Goal: Task Accomplishment & Management: Manage account settings

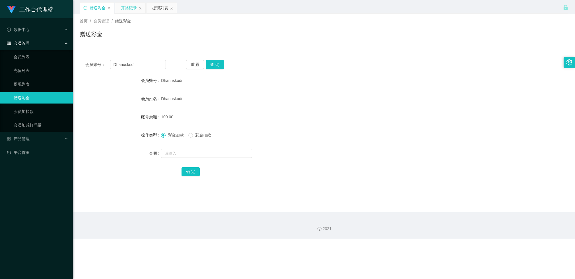
click at [134, 7] on div "开奖记录" at bounding box center [129, 8] width 16 height 11
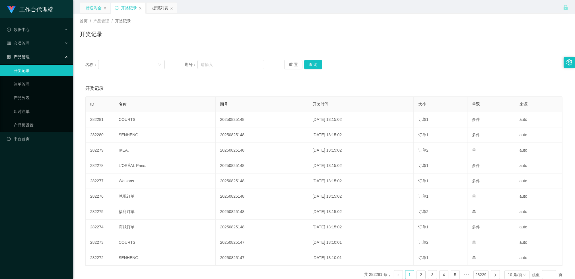
click at [95, 11] on div "赠送彩金" at bounding box center [94, 8] width 16 height 11
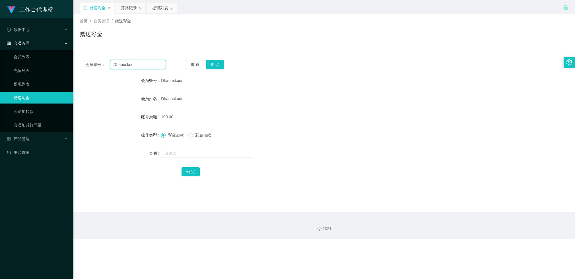
click at [131, 65] on input "Dhanuskodi" at bounding box center [138, 64] width 56 height 9
drag, startPoint x: 131, startPoint y: 65, endPoint x: 164, endPoint y: 74, distance: 34.1
click at [131, 66] on input "Dhanuskodi" at bounding box center [138, 64] width 56 height 9
paste input "81793907"
type input "81793907"
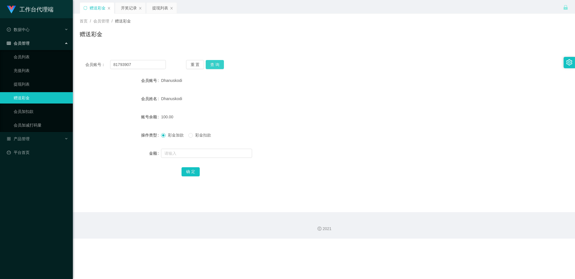
click at [217, 67] on button "查 询" at bounding box center [215, 64] width 18 height 9
click at [220, 62] on button "查 询" at bounding box center [215, 64] width 18 height 9
click at [215, 61] on button "查 询" at bounding box center [215, 64] width 18 height 9
click at [218, 65] on button "查 询" at bounding box center [215, 64] width 18 height 9
drag, startPoint x: 163, startPoint y: 5, endPoint x: 160, endPoint y: 8, distance: 4.0
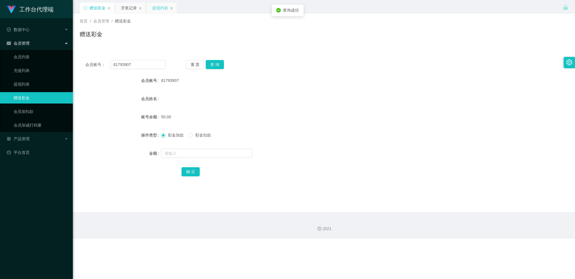
click at [163, 5] on div "提现列表" at bounding box center [160, 8] width 16 height 11
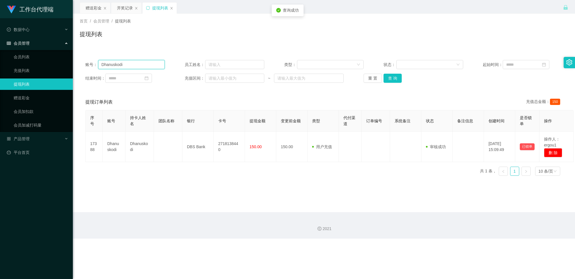
click at [142, 64] on input "Dhanuskodi" at bounding box center [131, 64] width 67 height 9
paste input "👆🏻 现在发送链接给您，请加入【任务发布总群】和【交流8群】 加入后请回复【1】"
type input "👆🏻 现在发送链接给您，请加入【任务发布总群】和【交流8群】 加入后请回复【1】"
drag, startPoint x: 93, startPoint y: 5, endPoint x: 93, endPoint y: 8, distance: 3.2
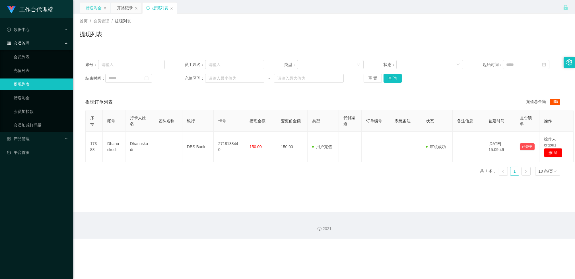
click at [93, 5] on div "赠送彩金" at bounding box center [94, 8] width 16 height 11
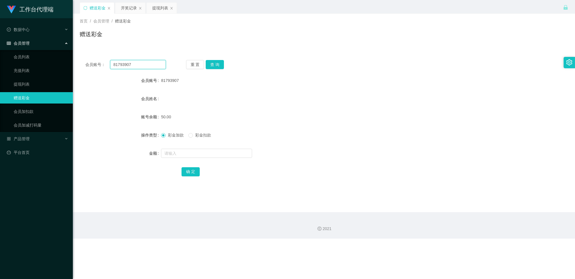
click at [132, 67] on input "81793907" at bounding box center [138, 64] width 56 height 9
click at [158, 12] on div "提现列表" at bounding box center [160, 8] width 16 height 11
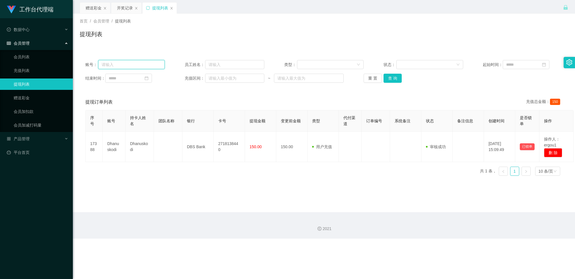
click at [135, 63] on input "text" at bounding box center [131, 64] width 67 height 9
paste input "81793907"
type input "81793907"
click at [394, 80] on button "查 询" at bounding box center [392, 78] width 18 height 9
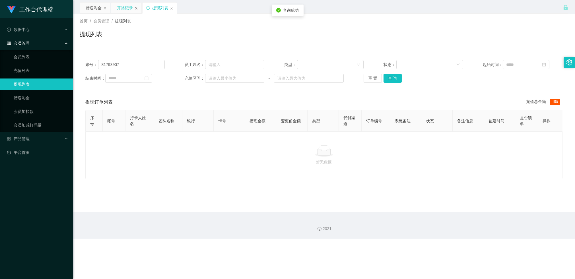
click at [136, 9] on icon "图标: close" at bounding box center [136, 8] width 3 height 3
click at [19, 138] on span "产品管理" at bounding box center [18, 139] width 23 height 5
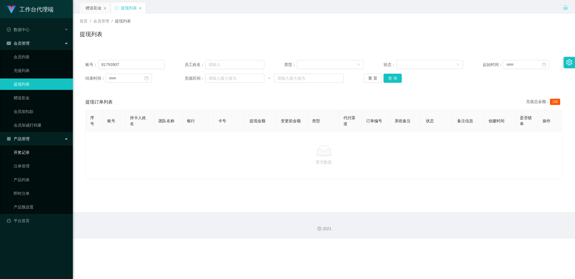
click at [33, 155] on link "开奖记录" at bounding box center [41, 152] width 55 height 11
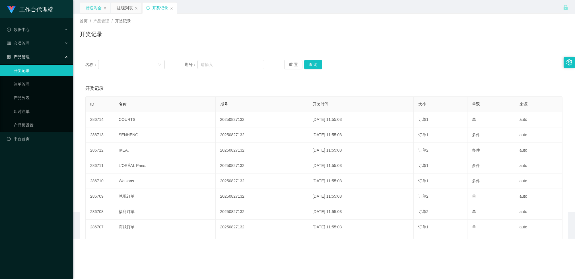
click at [95, 8] on div "赠送彩金" at bounding box center [94, 8] width 16 height 11
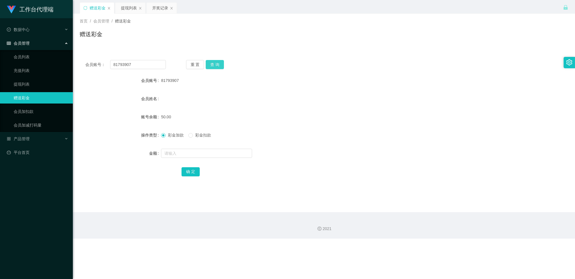
click at [219, 62] on button "查 询" at bounding box center [215, 64] width 18 height 9
click at [212, 58] on div "会员账号： 81793907 重 置 查 询 会员账号 81793907 会员姓名 账号余额 50.00 操作类型 彩金加款 彩金扣款 金额 确 定" at bounding box center [324, 121] width 488 height 135
click at [210, 65] on button "查 询" at bounding box center [215, 64] width 18 height 9
click at [156, 12] on div "开奖记录" at bounding box center [160, 8] width 16 height 11
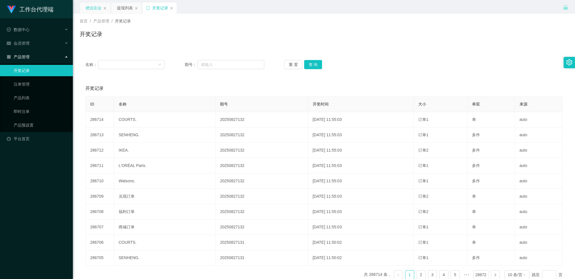
click at [98, 9] on div "赠送彩金" at bounding box center [94, 8] width 16 height 11
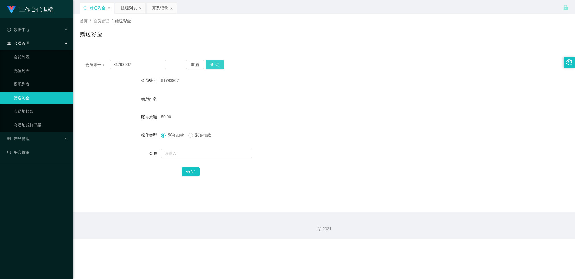
click at [223, 65] on button "查 询" at bounding box center [215, 64] width 18 height 9
click at [223, 65] on div "重 置 查 询" at bounding box center [226, 64] width 81 height 9
click at [172, 156] on input "text" at bounding box center [206, 153] width 91 height 9
type input "100"
click at [185, 171] on button "确 定" at bounding box center [191, 171] width 18 height 9
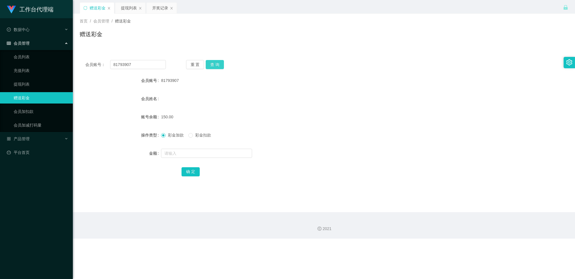
click at [217, 64] on button "查 询" at bounding box center [215, 64] width 18 height 9
click at [216, 65] on button "查 询" at bounding box center [215, 64] width 18 height 9
click at [216, 64] on div "重 置 查 询" at bounding box center [226, 64] width 81 height 9
click at [215, 65] on button "查 询" at bounding box center [215, 64] width 18 height 9
click at [158, 9] on div "开奖记录" at bounding box center [160, 8] width 16 height 11
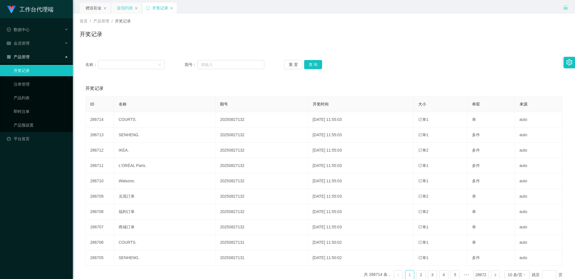
click at [125, 4] on div "提现列表" at bounding box center [125, 8] width 16 height 11
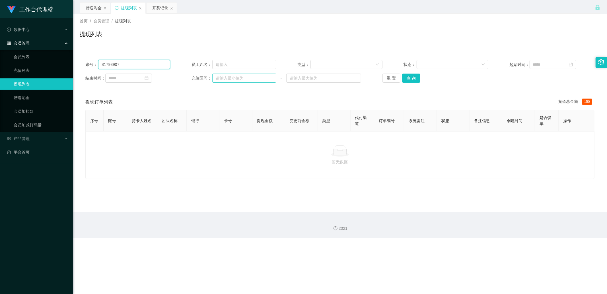
drag, startPoint x: 122, startPoint y: 65, endPoint x: 235, endPoint y: 81, distance: 114.0
click at [122, 65] on input "81793907" at bounding box center [134, 64] width 72 height 9
click at [412, 77] on button "查 询" at bounding box center [411, 78] width 18 height 9
click at [89, 5] on div "赠送彩金" at bounding box center [94, 8] width 16 height 11
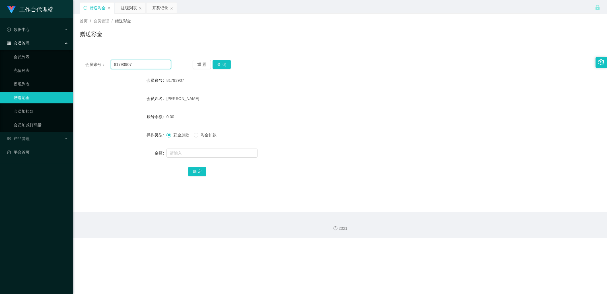
click at [134, 65] on input "81793907" at bounding box center [141, 64] width 61 height 9
paste input "milktan"
type input "milktan"
click at [219, 64] on button "查 询" at bounding box center [222, 64] width 18 height 9
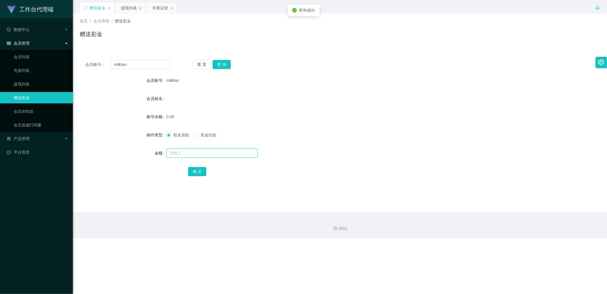
click at [180, 152] on input "text" at bounding box center [211, 153] width 91 height 9
type input "100"
click at [192, 173] on button "确 定" at bounding box center [197, 171] width 18 height 9
click at [141, 60] on input "milktan" at bounding box center [141, 64] width 61 height 9
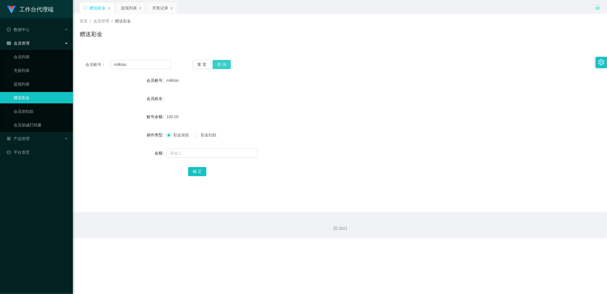
drag, startPoint x: 218, startPoint y: 64, endPoint x: 219, endPoint y: 68, distance: 3.9
click at [218, 64] on button "查 询" at bounding box center [222, 64] width 18 height 9
click at [226, 65] on button "查 询" at bounding box center [222, 64] width 18 height 9
click at [129, 11] on div "提现列表" at bounding box center [129, 8] width 16 height 11
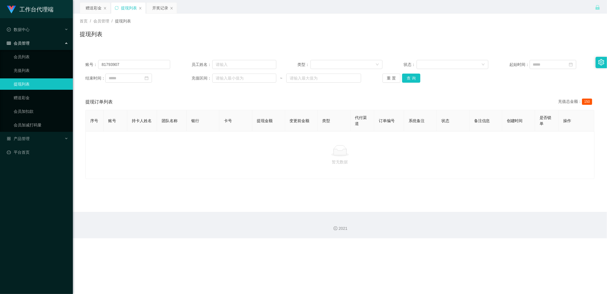
drag, startPoint x: 94, startPoint y: 4, endPoint x: 137, endPoint y: 5, distance: 42.4
click at [95, 4] on div "赠送彩金" at bounding box center [94, 8] width 16 height 11
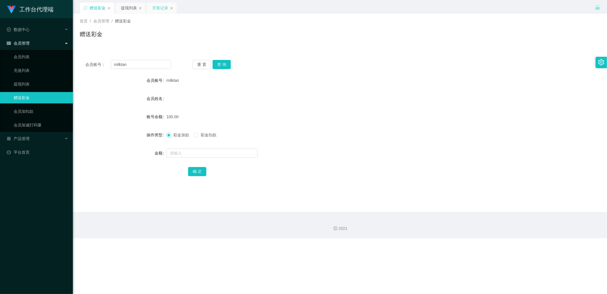
click at [163, 6] on div "开奖记录" at bounding box center [160, 8] width 16 height 11
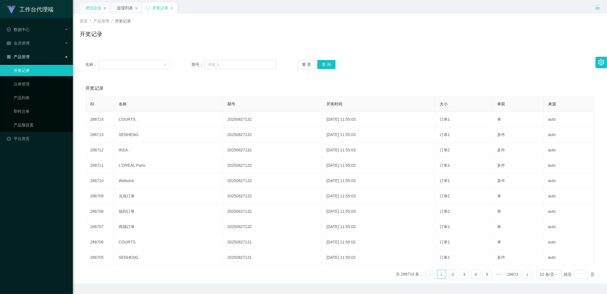
click at [96, 6] on div "赠送彩金" at bounding box center [94, 8] width 16 height 11
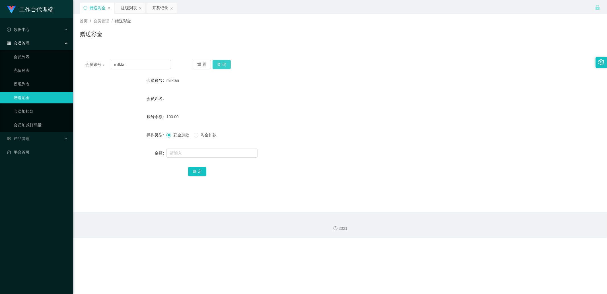
click at [222, 64] on button "查 询" at bounding box center [222, 64] width 18 height 9
click at [226, 66] on button "查 询" at bounding box center [222, 64] width 18 height 9
click at [228, 63] on button "查 询" at bounding box center [222, 64] width 18 height 9
click at [226, 63] on button "查 询" at bounding box center [222, 64] width 18 height 9
click at [129, 10] on div "提现列表" at bounding box center [129, 8] width 16 height 11
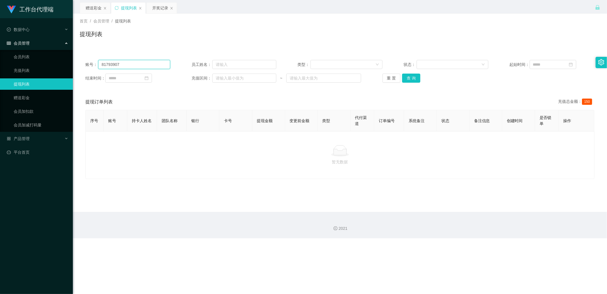
click at [144, 64] on input "81793907" at bounding box center [134, 64] width 72 height 9
drag, startPoint x: 97, startPoint y: 8, endPoint x: 95, endPoint y: 11, distance: 3.8
click at [97, 8] on div "赠送彩金" at bounding box center [94, 8] width 16 height 11
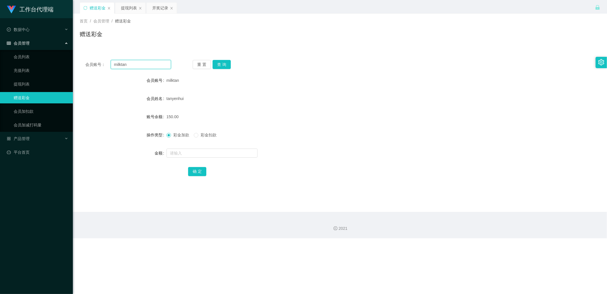
click at [112, 64] on input "milktan" at bounding box center [141, 64] width 61 height 9
click at [134, 6] on div "提现列表" at bounding box center [129, 8] width 16 height 11
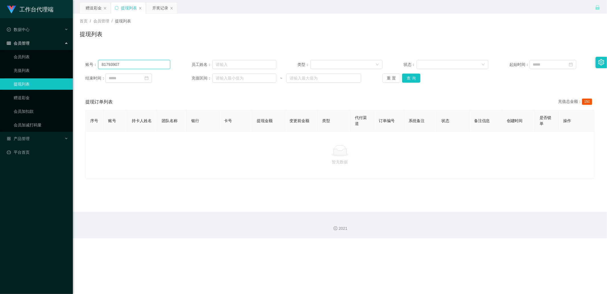
click at [131, 67] on input "81793907" at bounding box center [134, 64] width 72 height 9
click at [132, 67] on input "81793907" at bounding box center [134, 64] width 72 height 9
paste input "milktan"
type input "milktan"
click at [420, 76] on div "重 置 查 询" at bounding box center [424, 78] width 85 height 9
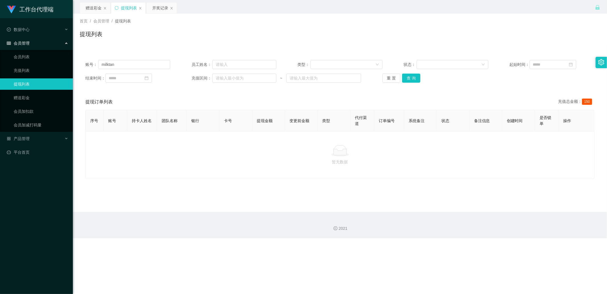
click at [419, 76] on div "重 置 查 询" at bounding box center [424, 78] width 85 height 9
click at [416, 77] on button "查 询" at bounding box center [411, 78] width 18 height 9
click at [416, 77] on div "重 置 查 询" at bounding box center [424, 78] width 85 height 9
click at [413, 77] on button "查 询" at bounding box center [411, 78] width 18 height 9
click at [100, 6] on div "赠送彩金" at bounding box center [94, 8] width 16 height 11
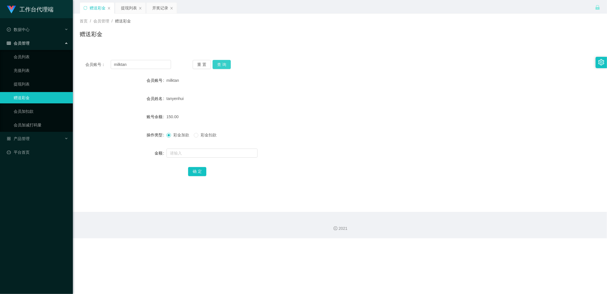
click at [228, 59] on div "会员账号： milktan 重 置 查 询 会员账号 milktan 会员姓名 tanyenhui 账号余额 150.00 操作类型 彩金加款 彩金扣款 金额…" at bounding box center [340, 121] width 520 height 135
click at [228, 63] on button "查 询" at bounding box center [222, 64] width 18 height 9
click at [228, 69] on div "会员账号： milktan 重 置 查 询 会员账号 milktan 会员姓名 tanyenhui 账号余额 150.00 操作类型 彩金加款 彩金扣款 金额…" at bounding box center [340, 121] width 520 height 135
click at [130, 12] on div "提现列表" at bounding box center [129, 8] width 16 height 11
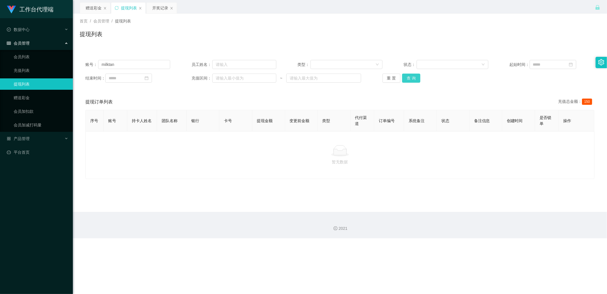
click at [414, 77] on button "查 询" at bounding box center [411, 78] width 18 height 9
click at [414, 77] on div "重 置 查 询" at bounding box center [424, 78] width 85 height 9
click at [130, 69] on div "账号： milktan 员工姓名： 类型： 状态： 起始时间： 结束时间： 充值区间： ~ 重 置 查 询" at bounding box center [340, 71] width 520 height 34
click at [130, 66] on input "milktan" at bounding box center [134, 64] width 72 height 9
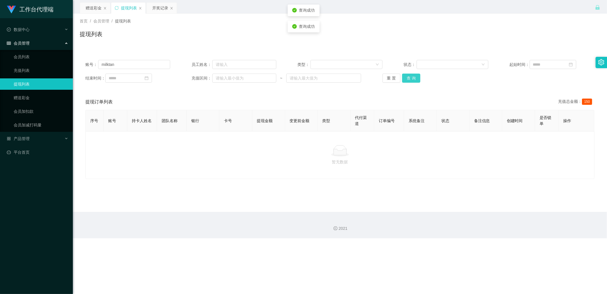
click at [417, 79] on button "查 询" at bounding box center [411, 78] width 18 height 9
click at [575, 101] on span "150" at bounding box center [587, 102] width 10 height 6
click at [413, 80] on button "查 询" at bounding box center [411, 78] width 18 height 9
click at [413, 80] on div "重 置 查 询" at bounding box center [424, 78] width 85 height 9
click at [87, 7] on div "赠送彩金" at bounding box center [94, 8] width 16 height 11
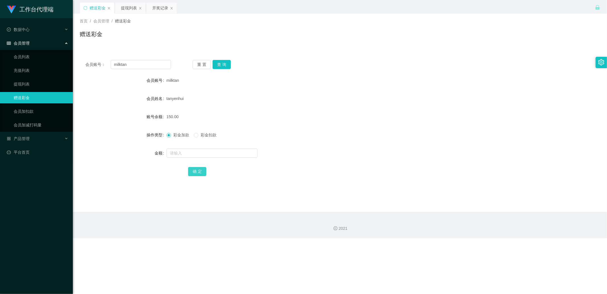
click at [200, 170] on button "确 定" at bounding box center [197, 171] width 18 height 9
click at [221, 69] on button "查 询" at bounding box center [222, 64] width 18 height 9
click at [152, 9] on div "开奖记录" at bounding box center [160, 8] width 16 height 11
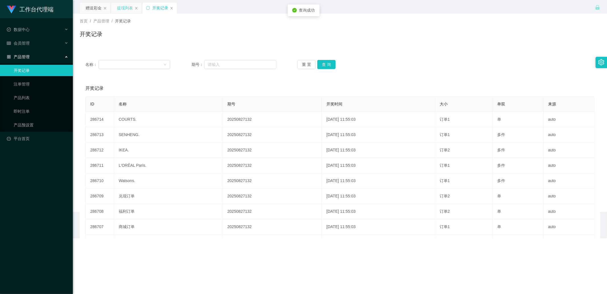
click at [123, 10] on div "提现列表" at bounding box center [125, 8] width 16 height 11
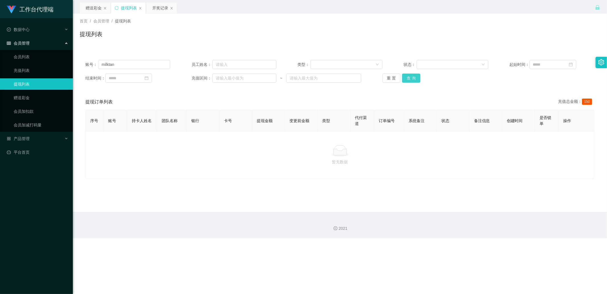
click at [414, 81] on button "查 询" at bounding box center [411, 78] width 18 height 9
click at [416, 80] on div "重 置 查 询" at bounding box center [424, 78] width 85 height 9
click at [416, 80] on button "查 询" at bounding box center [411, 78] width 18 height 9
click at [416, 80] on div "重 置 查 询" at bounding box center [424, 78] width 85 height 9
click at [416, 79] on button "查 询" at bounding box center [414, 78] width 24 height 9
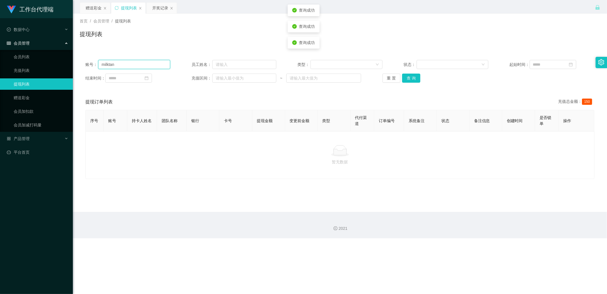
click at [123, 61] on input "milktan" at bounding box center [134, 64] width 72 height 9
click at [413, 80] on button "查 询" at bounding box center [411, 78] width 18 height 9
click at [413, 80] on div "重 置 查 询" at bounding box center [424, 78] width 85 height 9
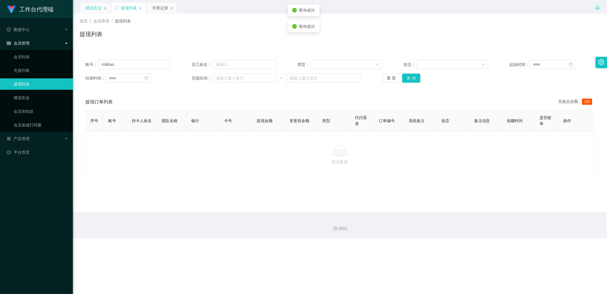
click at [91, 5] on div "赠送彩金" at bounding box center [94, 8] width 16 height 11
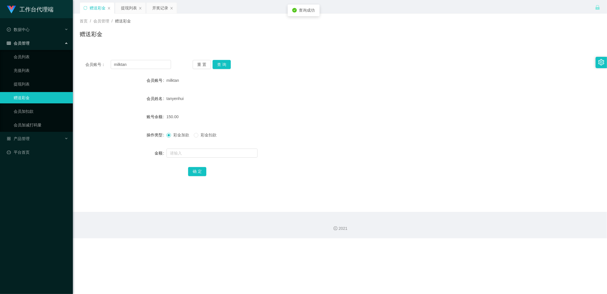
click at [199, 136] on span "彩金扣款" at bounding box center [208, 135] width 20 height 5
click at [191, 156] on input "text" at bounding box center [211, 153] width 91 height 9
type input "150"
click at [195, 171] on button "确 定" at bounding box center [197, 171] width 18 height 9
click at [138, 62] on input "milktan" at bounding box center [141, 64] width 61 height 9
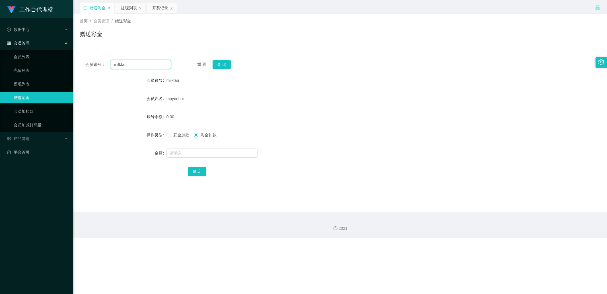
drag, startPoint x: 138, startPoint y: 62, endPoint x: 180, endPoint y: 67, distance: 42.7
click at [138, 62] on input "milktan" at bounding box center [141, 64] width 61 height 9
paste input "这是你注册的升级账号，请记住账号跟密码！"
type input "这是你注册的升级账号，请记住账号跟密码！"
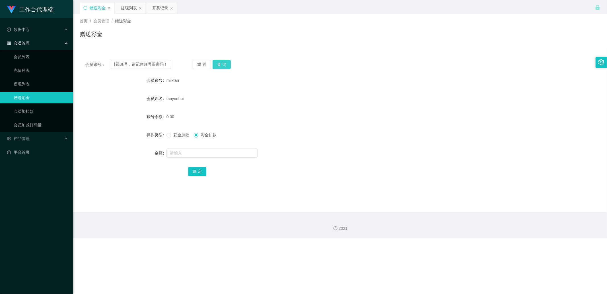
drag, startPoint x: 215, startPoint y: 66, endPoint x: 203, endPoint y: 104, distance: 39.4
click at [215, 66] on button "查 询" at bounding box center [222, 64] width 18 height 9
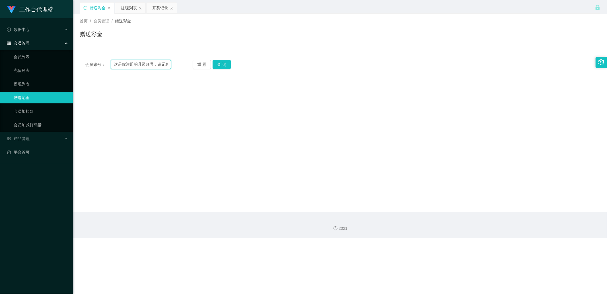
click at [140, 63] on input "这是你注册的升级账号，请记住账号跟密码！" at bounding box center [141, 64] width 61 height 9
paste input "3458230538"
type input "3458230538"
drag, startPoint x: 228, startPoint y: 67, endPoint x: 222, endPoint y: 69, distance: 5.9
click at [228, 67] on button "查 询" at bounding box center [222, 64] width 18 height 9
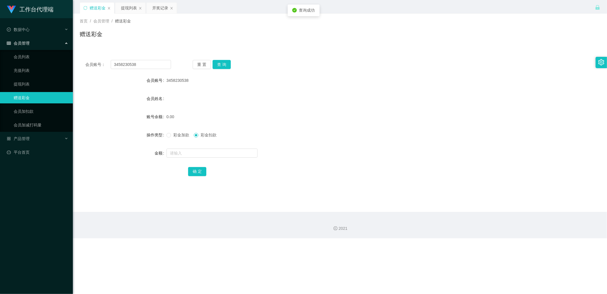
click at [176, 138] on div "彩金加款 彩金扣款" at bounding box center [318, 134] width 304 height 11
click at [174, 136] on span "彩金加款" at bounding box center [181, 135] width 20 height 5
click at [178, 154] on input "text" at bounding box center [211, 153] width 91 height 9
type input "200"
click at [199, 170] on button "确 定" at bounding box center [197, 171] width 18 height 9
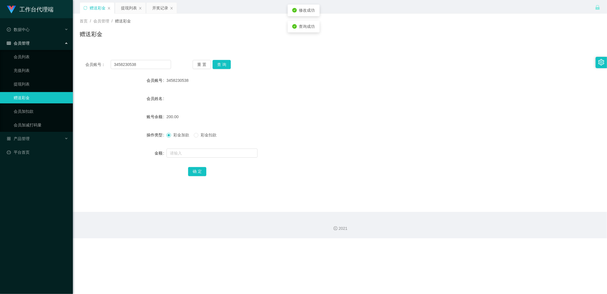
click at [205, 138] on label "彩金扣款" at bounding box center [206, 135] width 25 height 6
click at [193, 157] on input "text" at bounding box center [211, 153] width 91 height 9
type input "100"
click at [201, 170] on button "确 定" at bounding box center [197, 171] width 18 height 9
click at [213, 66] on button "查 询" at bounding box center [222, 64] width 18 height 9
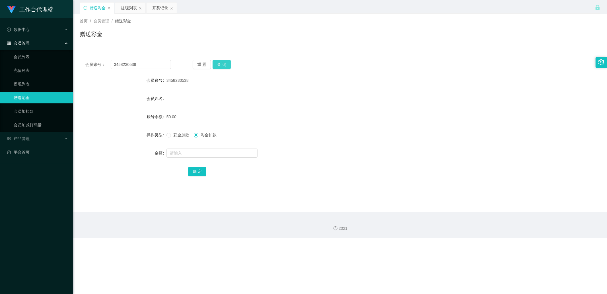
click at [220, 65] on button "查 询" at bounding box center [222, 64] width 18 height 9
click at [221, 70] on div "会员账号： 3458230538 重 置 查 询 会员账号 3458230538 会员姓名 账号余额 50.00 操作类型 彩金加款 彩金扣款 金额 确 定" at bounding box center [340, 121] width 520 height 135
click at [224, 64] on button "查 询" at bounding box center [222, 64] width 18 height 9
click at [230, 62] on div "重 置 查 询" at bounding box center [236, 64] width 86 height 9
click at [224, 63] on button "查 询" at bounding box center [222, 64] width 18 height 9
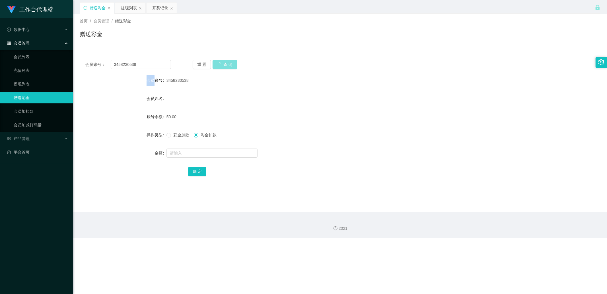
click at [224, 63] on div "重 置 查 询" at bounding box center [236, 64] width 86 height 9
click at [224, 63] on button "查 询" at bounding box center [225, 64] width 24 height 9
click at [216, 63] on button "查 询" at bounding box center [222, 64] width 18 height 9
click at [145, 67] on input "3458230538" at bounding box center [141, 64] width 61 height 9
click at [144, 67] on input "3458230538" at bounding box center [141, 64] width 61 height 9
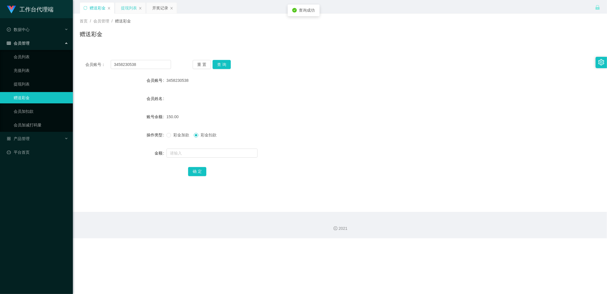
click at [127, 3] on div "提现列表" at bounding box center [129, 8] width 16 height 11
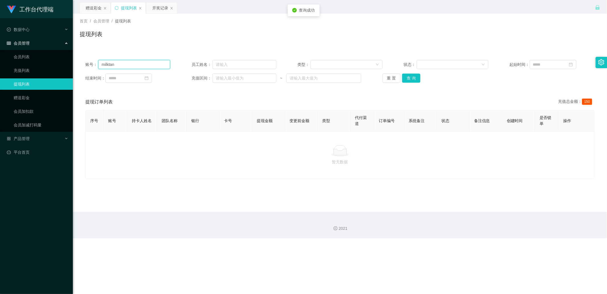
click at [124, 61] on input "milktan" at bounding box center [134, 64] width 72 height 9
click at [124, 63] on input "milktan" at bounding box center [134, 64] width 72 height 9
paste input "3458230538"
type input "3458230538"
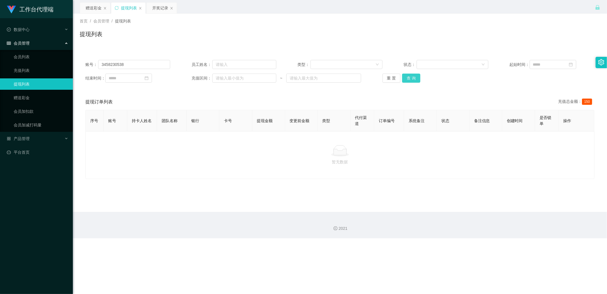
click at [413, 80] on button "查 询" at bounding box center [411, 78] width 18 height 9
click at [412, 77] on button "查 询" at bounding box center [411, 78] width 18 height 9
click at [412, 77] on div "重 置 查 询" at bounding box center [424, 78] width 85 height 9
click at [408, 77] on button "查 询" at bounding box center [411, 78] width 18 height 9
click at [100, 10] on div "赠送彩金" at bounding box center [94, 8] width 16 height 11
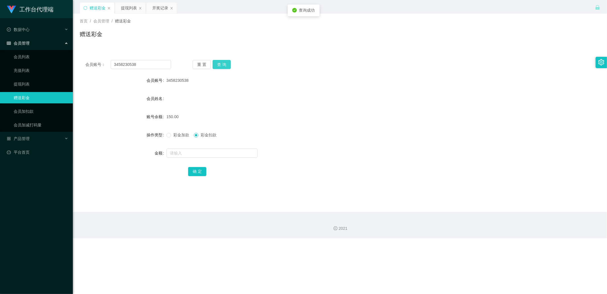
click at [224, 65] on button "查 询" at bounding box center [222, 64] width 18 height 9
click at [128, 6] on div "提现列表" at bounding box center [129, 8] width 16 height 11
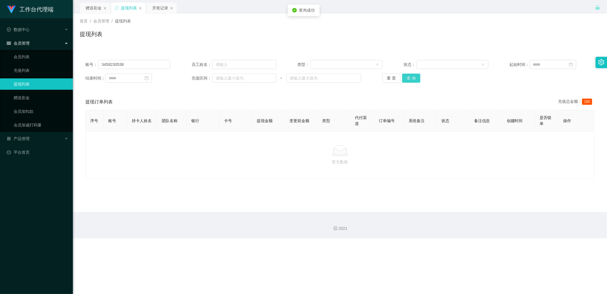
click at [411, 81] on button "查 询" at bounding box center [411, 78] width 18 height 9
click at [411, 81] on div "重 置 查 询" at bounding box center [424, 78] width 85 height 9
click at [405, 82] on button "查 询" at bounding box center [411, 78] width 18 height 9
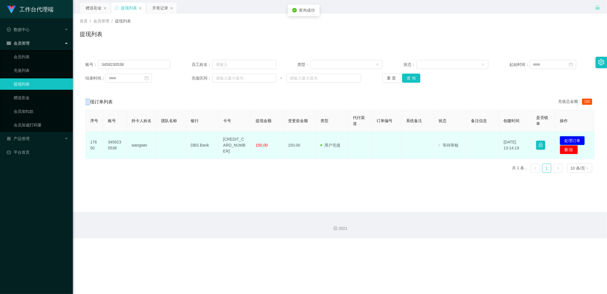
click at [574, 139] on button "处理订单" at bounding box center [572, 140] width 25 height 9
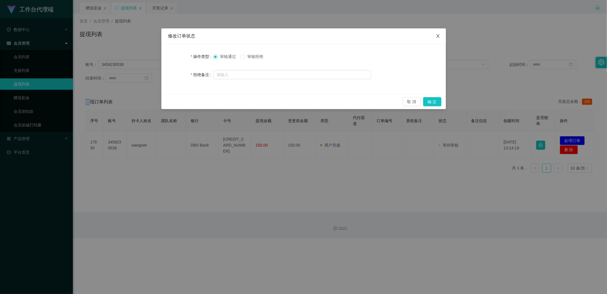
drag, startPoint x: 435, startPoint y: 35, endPoint x: 507, endPoint y: 86, distance: 87.6
click at [436, 35] on icon "图标: close" at bounding box center [438, 36] width 5 height 5
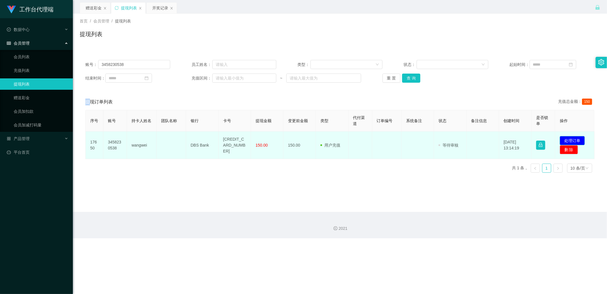
click at [569, 138] on button "处理订单" at bounding box center [572, 140] width 25 height 9
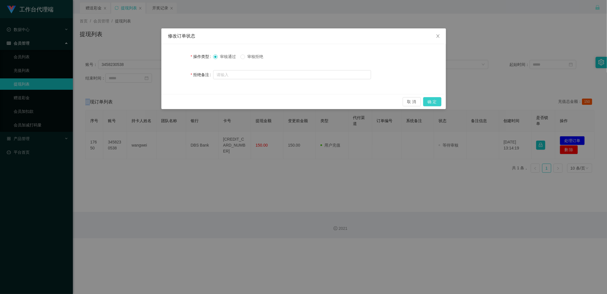
click at [436, 101] on button "确 定" at bounding box center [432, 101] width 18 height 9
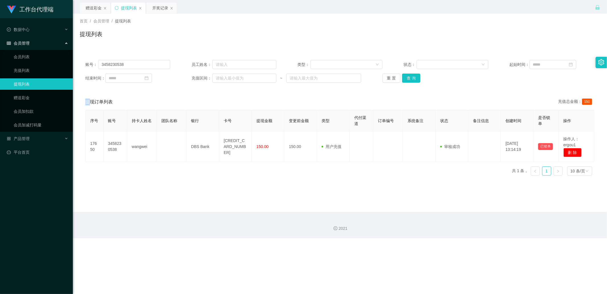
drag, startPoint x: 94, startPoint y: 9, endPoint x: 120, endPoint y: 49, distance: 48.1
click at [94, 9] on div "赠送彩金" at bounding box center [94, 8] width 16 height 11
